Goal: Transaction & Acquisition: Purchase product/service

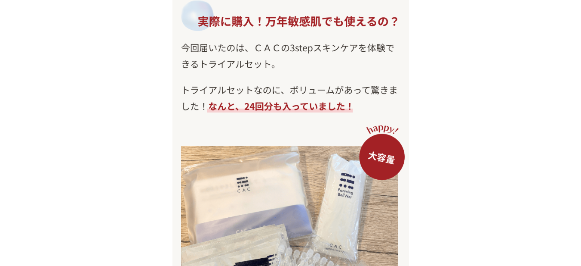
scroll to position [4303, 0]
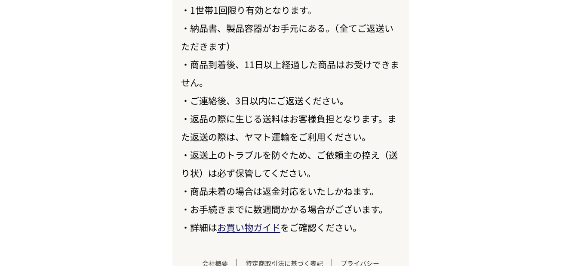
scroll to position [10050, 0]
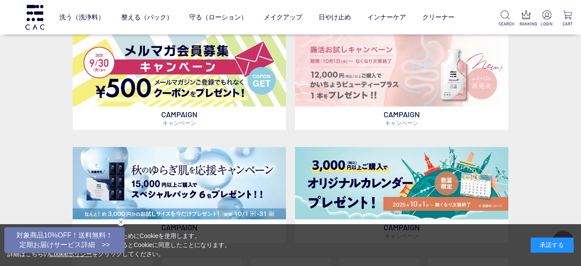
scroll to position [387, 0]
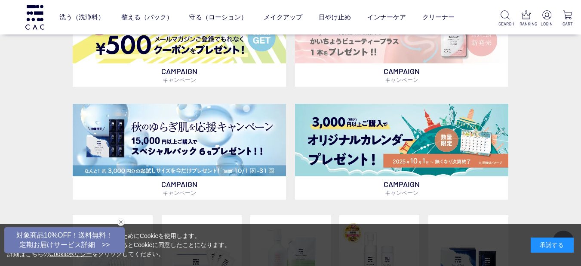
click at [546, 118] on div "CAMPAIGN キャンペーン CAMPAIGN キャンペーン CAMPAIGN キャンペーン CAMPAIGN キャンペーン CAMPAIGN キャンペーン…" at bounding box center [290, 171] width 581 height 621
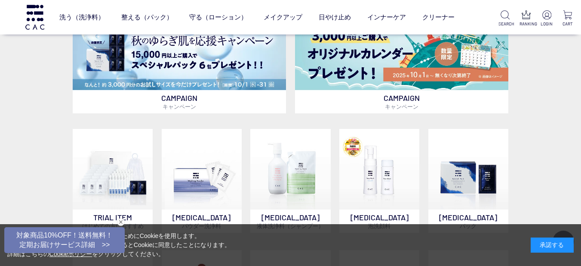
scroll to position [559, 0]
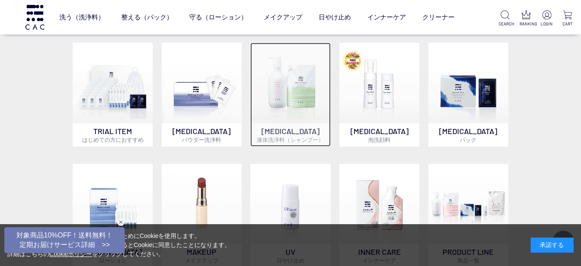
click at [294, 102] on img at bounding box center [290, 83] width 80 height 80
